Goal: Task Accomplishment & Management: Use online tool/utility

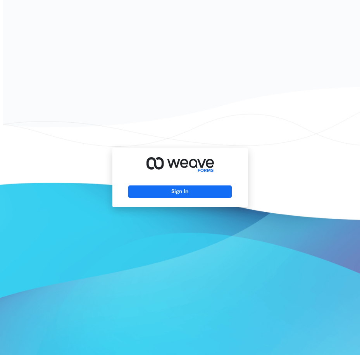
click at [180, 201] on div "Sign In" at bounding box center [180, 177] width 136 height 59
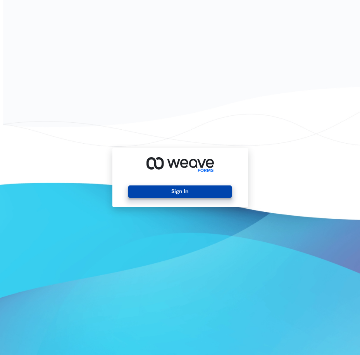
click at [180, 195] on button "Sign In" at bounding box center [179, 192] width 103 height 12
